Goal: Check status

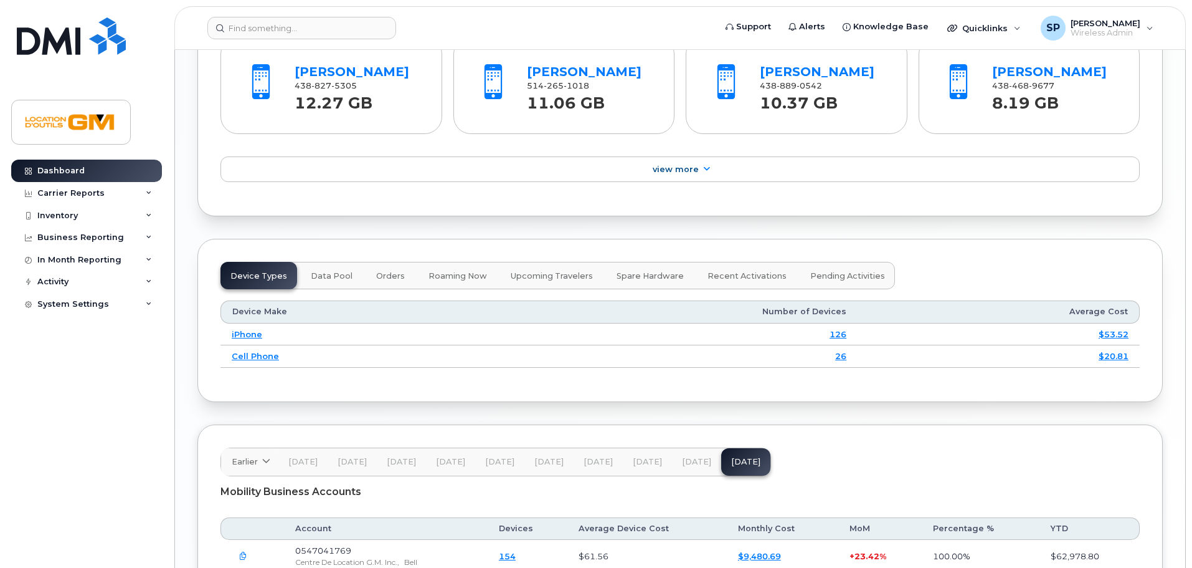
scroll to position [1371, 0]
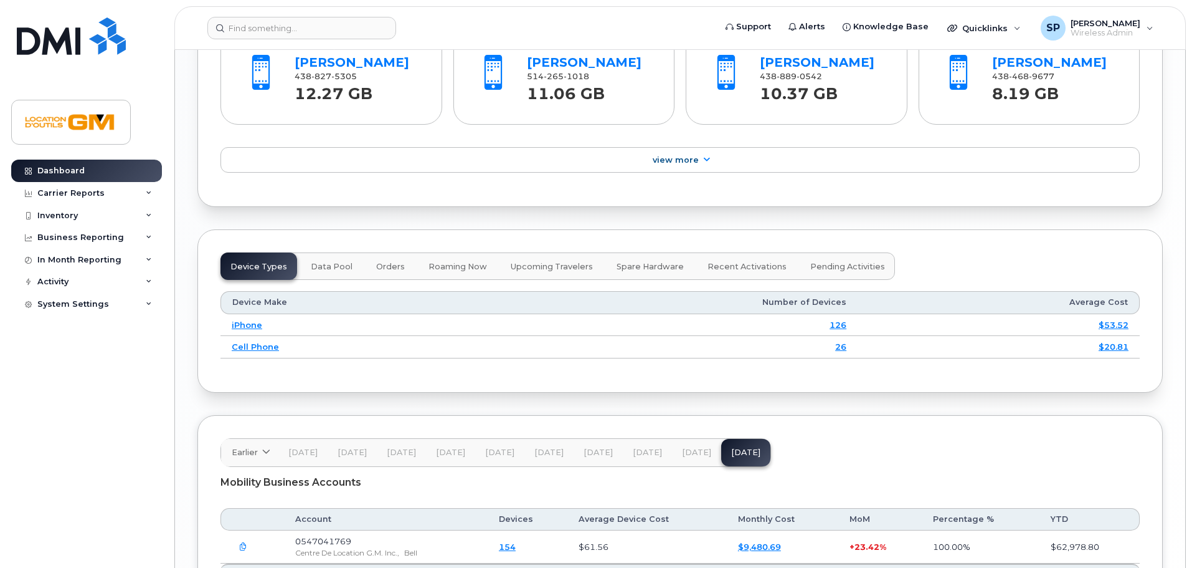
click at [786, 319] on td "126" at bounding box center [674, 325] width 368 height 22
click at [785, 342] on td "26" at bounding box center [674, 347] width 368 height 22
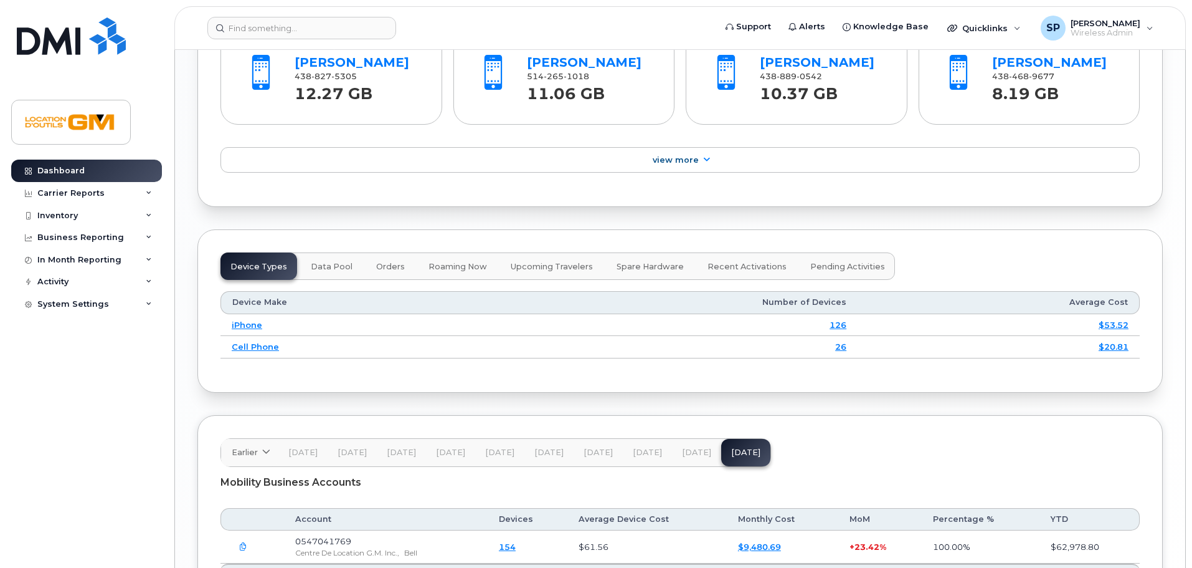
click at [934, 342] on td "$20.81" at bounding box center [999, 347] width 282 height 22
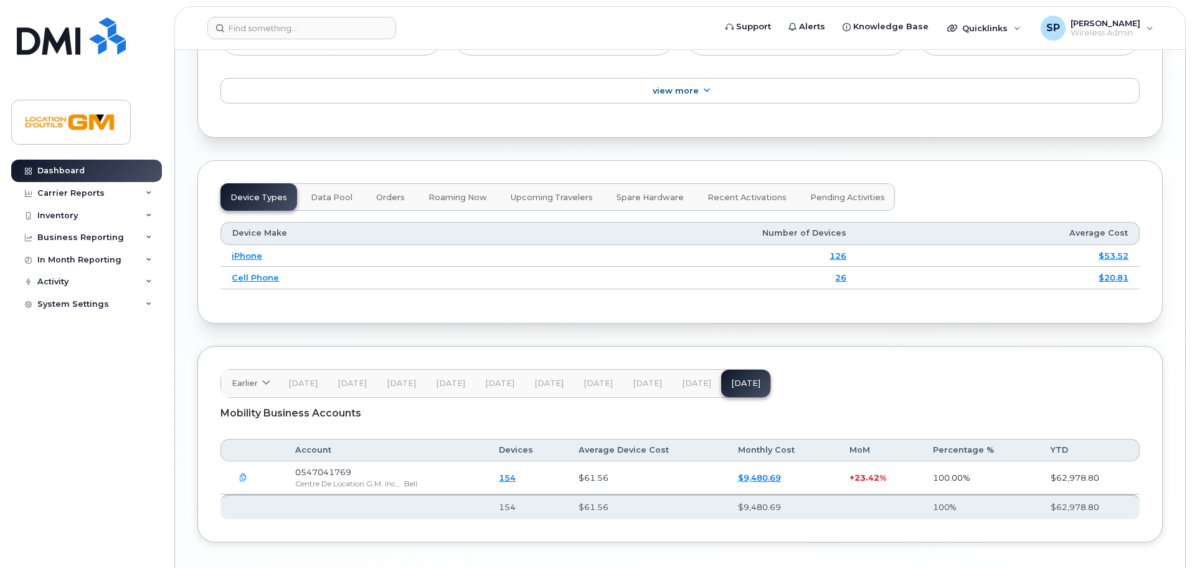
scroll to position [1495, 0]
